Goal: Information Seeking & Learning: Learn about a topic

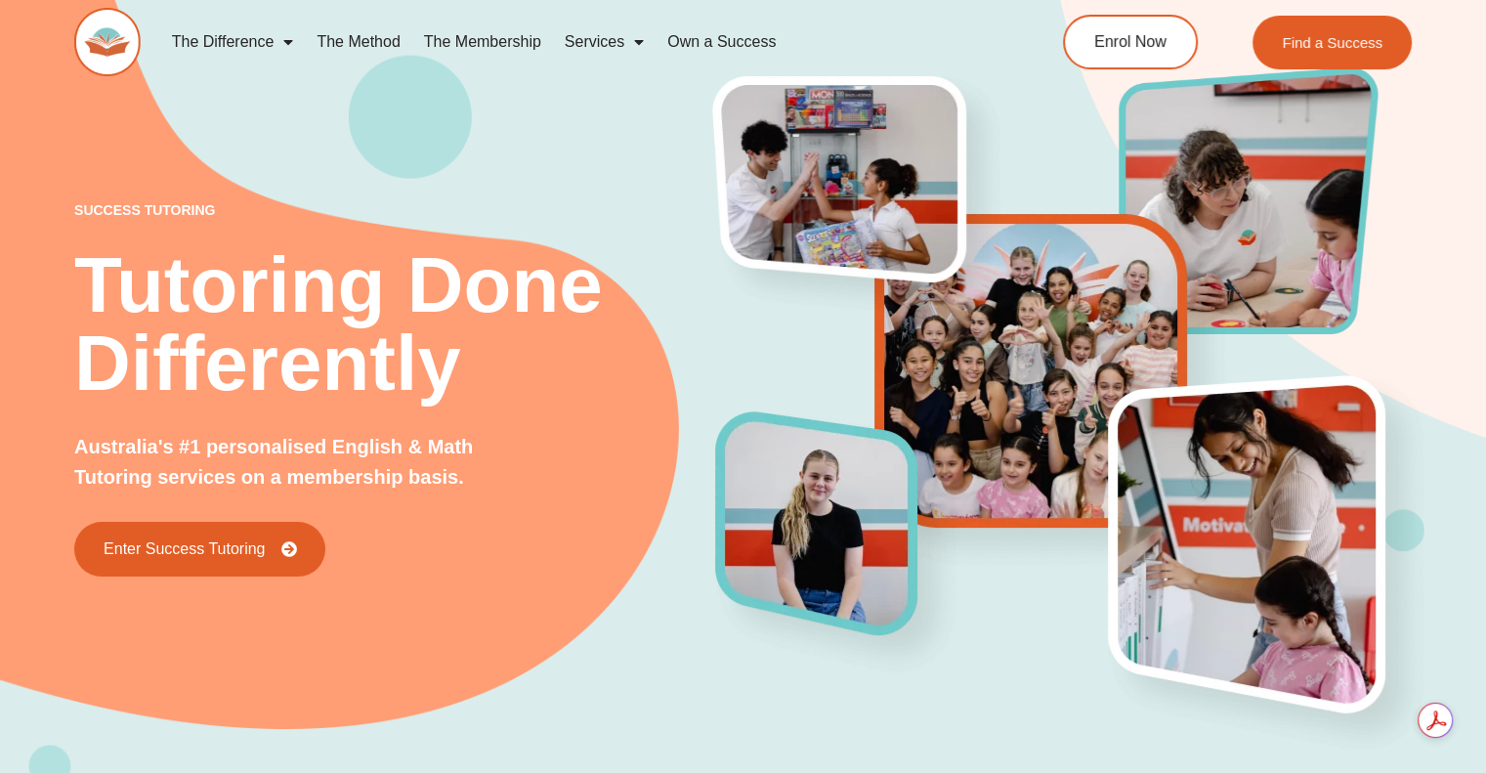
click at [635, 42] on span "Menu" at bounding box center [634, 41] width 20 height 35
click at [641, 43] on span "Menu" at bounding box center [634, 41] width 20 height 35
click at [359, 42] on link "The Method" at bounding box center [358, 42] width 106 height 45
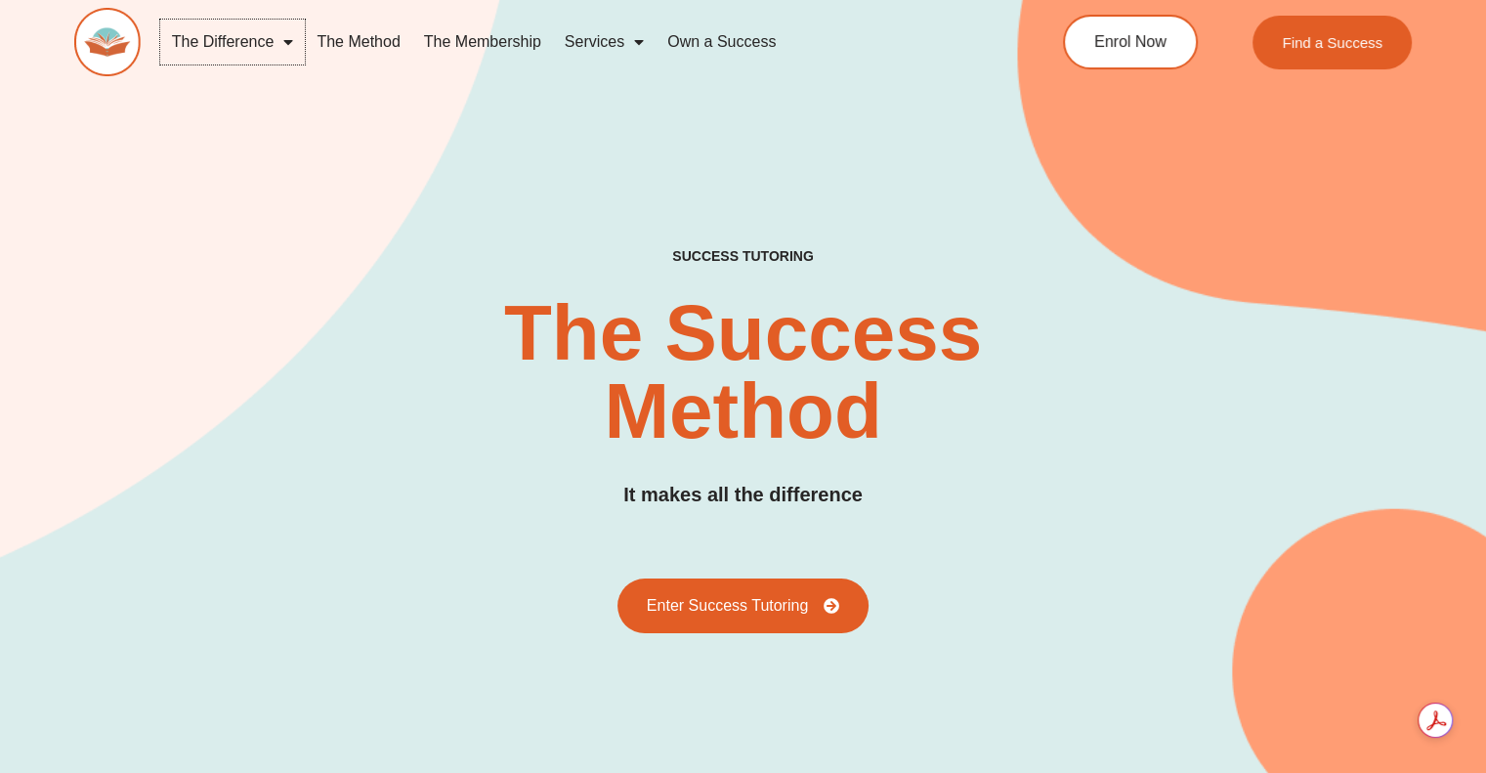
click at [293, 38] on span "Menu" at bounding box center [284, 41] width 20 height 35
